Goal: Information Seeking & Learning: Learn about a topic

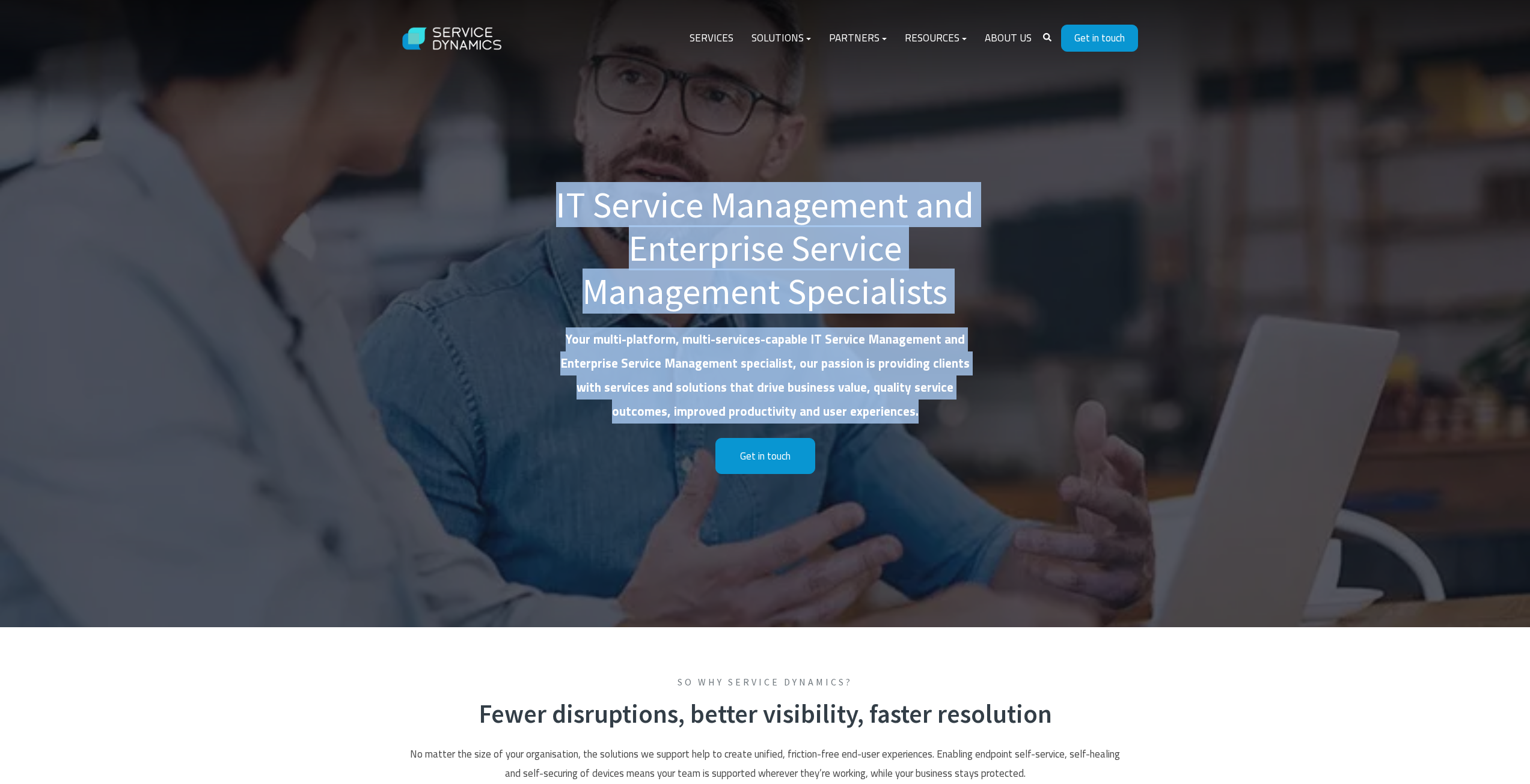
drag, startPoint x: 629, startPoint y: 216, endPoint x: 957, endPoint y: 421, distance: 386.8
click at [957, 421] on div "IT Service Management and Enterprise Service Management Specialists Your multi-…" at bounding box center [765, 313] width 1530 height 627
click at [947, 421] on p "Your multi-platform, multi-services-capable IT Service Management and Enterpris…" at bounding box center [765, 375] width 421 height 96
drag, startPoint x: 947, startPoint y: 421, endPoint x: 518, endPoint y: 206, distance: 479.9
click at [518, 206] on div "IT Service Management and Enterprise Service Management Specialists Your multi-…" at bounding box center [765, 313] width 1530 height 627
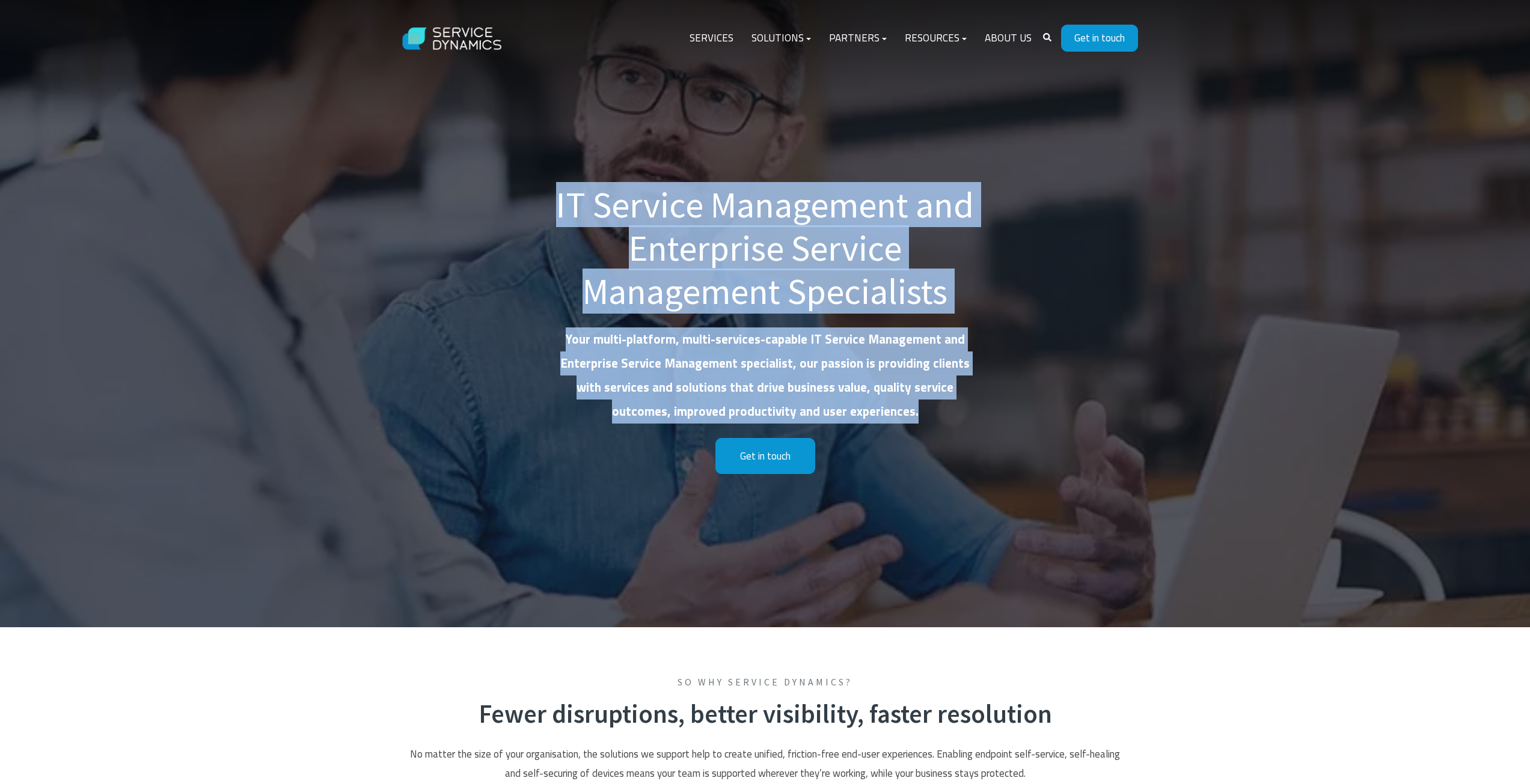
click at [558, 197] on h1 "IT Service Management and Enterprise Service Management Specialists" at bounding box center [765, 248] width 421 height 130
drag, startPoint x: 558, startPoint y: 197, endPoint x: 930, endPoint y: 416, distance: 431.7
click at [930, 416] on div "IT Service Management and Enterprise Service Management Specialists Your multi-…" at bounding box center [765, 329] width 421 height 291
click at [933, 419] on p "Your multi-platform, multi-services-capable IT Service Management and Enterpris…" at bounding box center [765, 375] width 421 height 96
drag, startPoint x: 933, startPoint y: 419, endPoint x: 553, endPoint y: 205, distance: 436.1
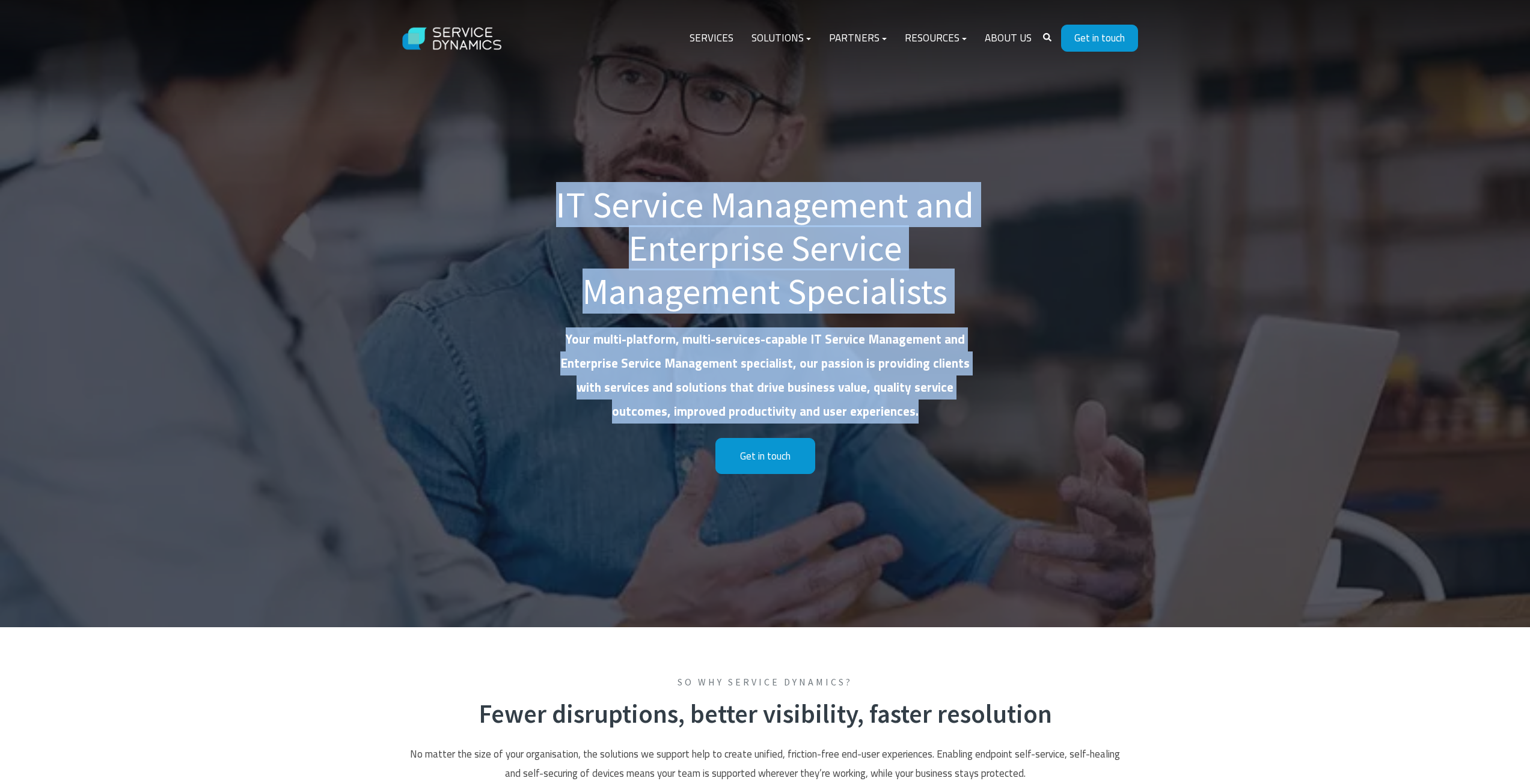
click at [553, 205] on div "IT Service Management and Enterprise Service Management Specialists Your multi-…" at bounding box center [765, 313] width 1530 height 627
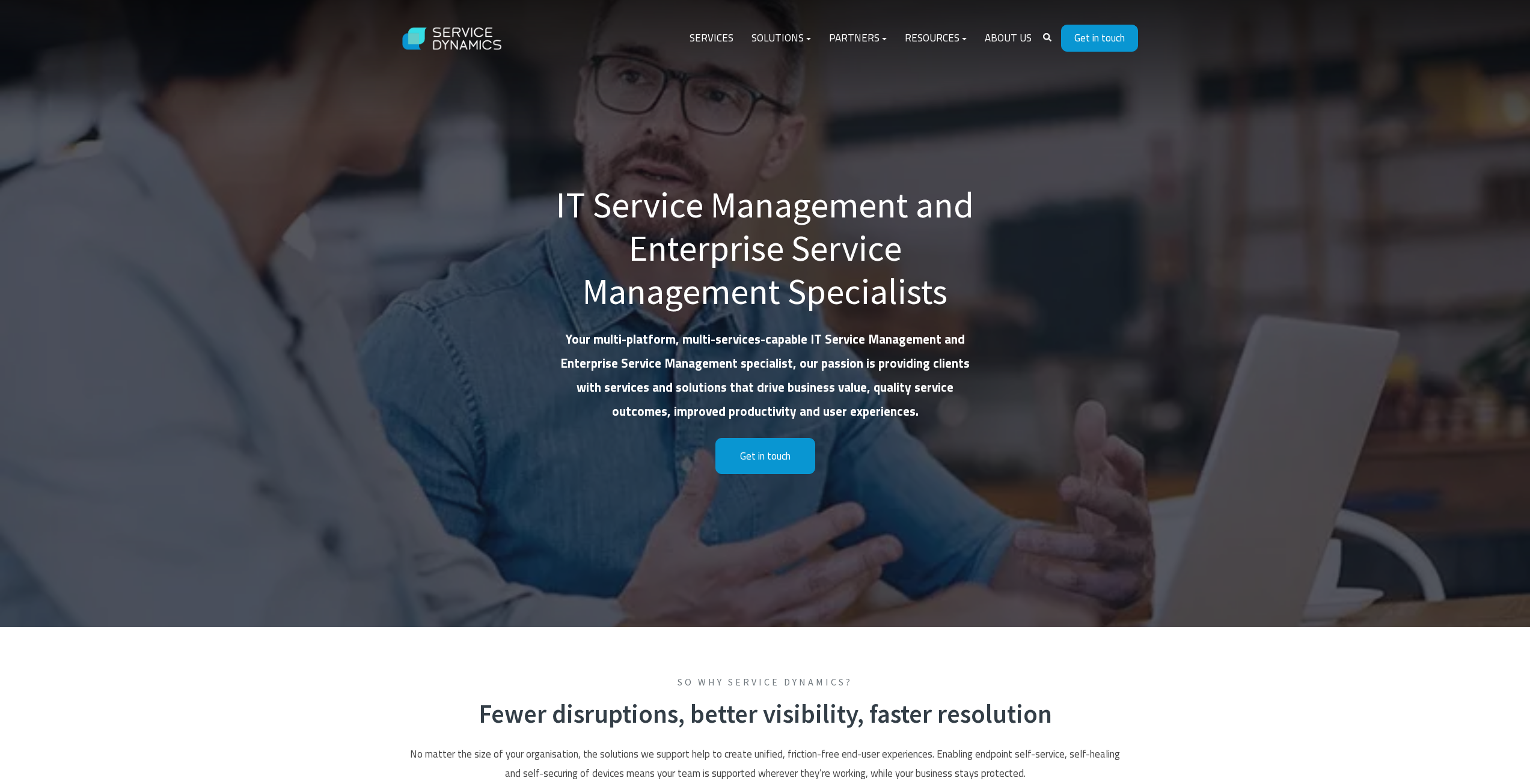
click at [553, 205] on div "IT Service Management and Enterprise Service Management Specialists Your multi-…" at bounding box center [765, 313] width 1530 height 627
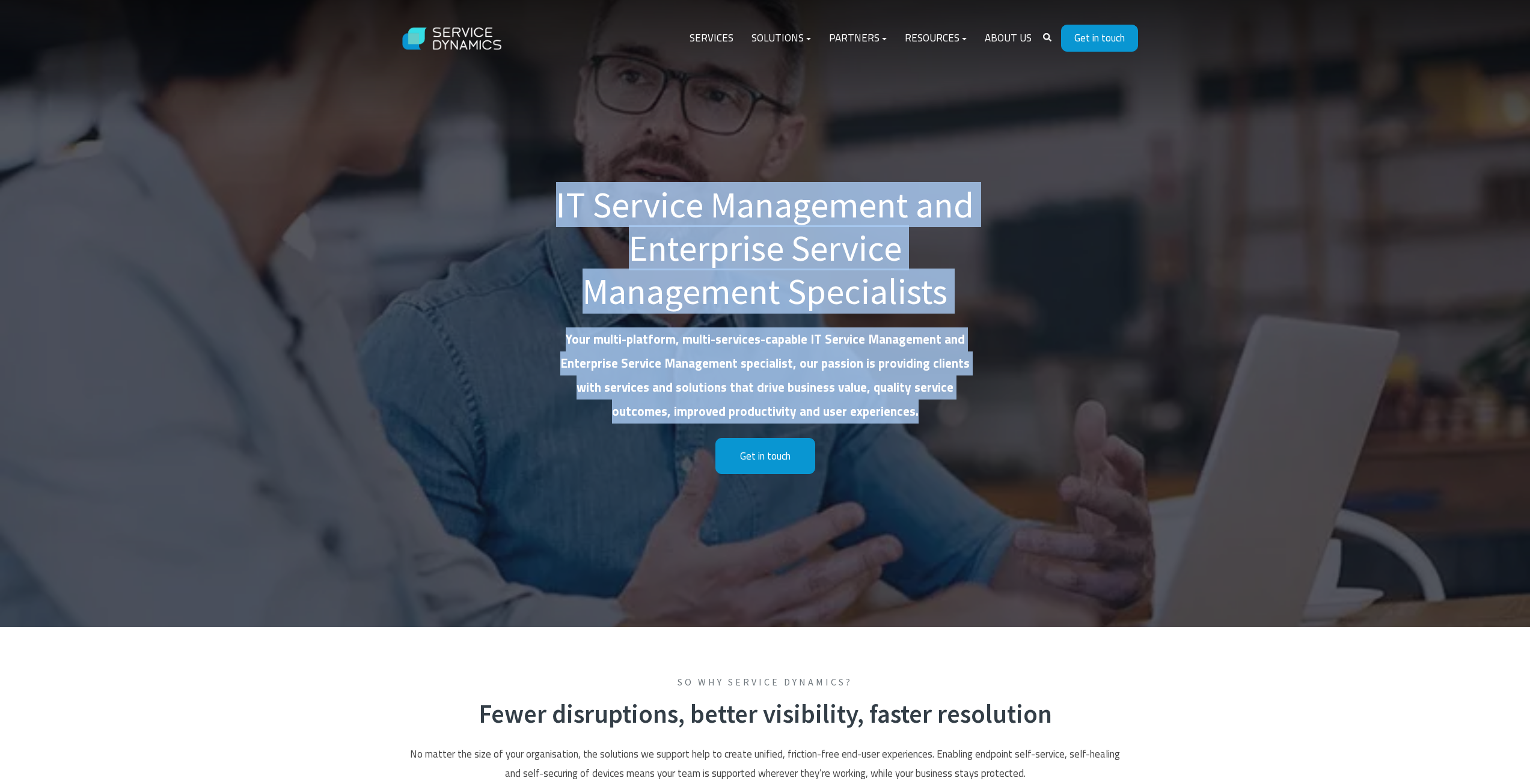
drag, startPoint x: 553, startPoint y: 205, endPoint x: 937, endPoint y: 416, distance: 438.2
click at [937, 416] on div "IT Service Management and Enterprise Service Management Specialists Your multi-…" at bounding box center [765, 313] width 1530 height 627
click at [937, 416] on p "Your multi-platform, multi-services-capable IT Service Management and Enterpris…" at bounding box center [765, 375] width 421 height 96
